Goal: Go to known website

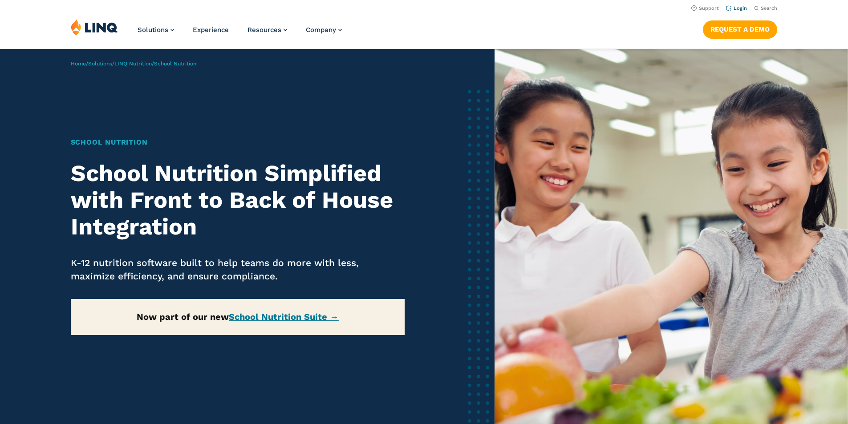
click at [744, 9] on li "Login" at bounding box center [736, 8] width 21 height 10
click at [736, 8] on link "Login" at bounding box center [736, 8] width 21 height 6
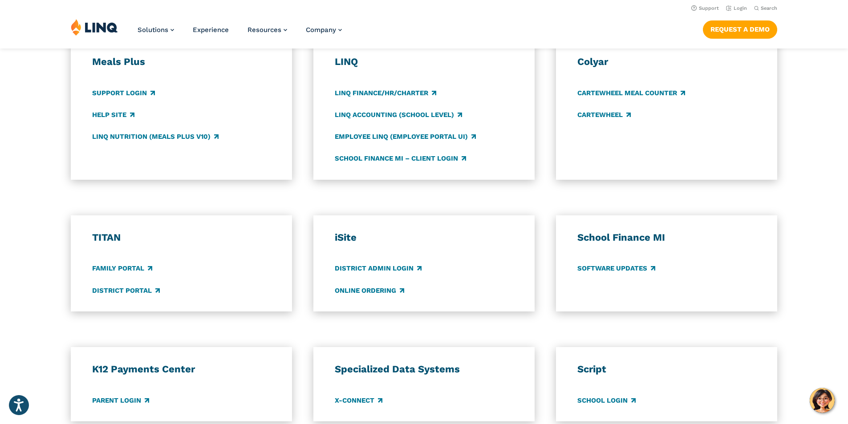
scroll to position [490, 0]
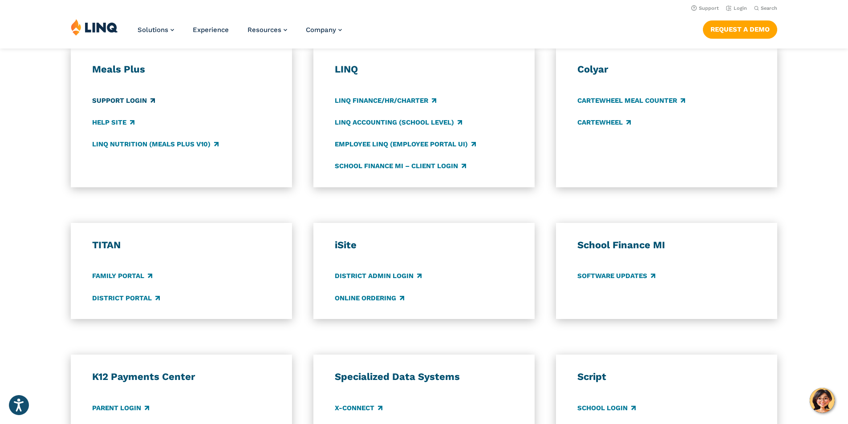
click at [142, 103] on link "Support Login" at bounding box center [123, 101] width 63 height 10
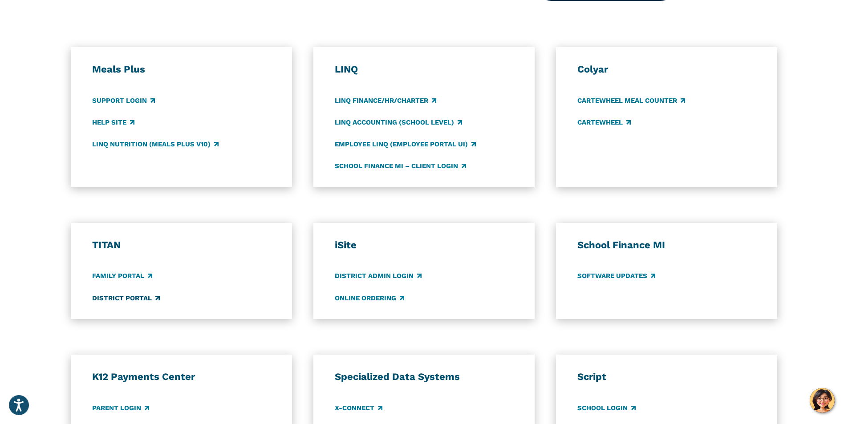
click at [147, 296] on link "District Portal" at bounding box center [126, 298] width 68 height 10
